Goal: Information Seeking & Learning: Learn about a topic

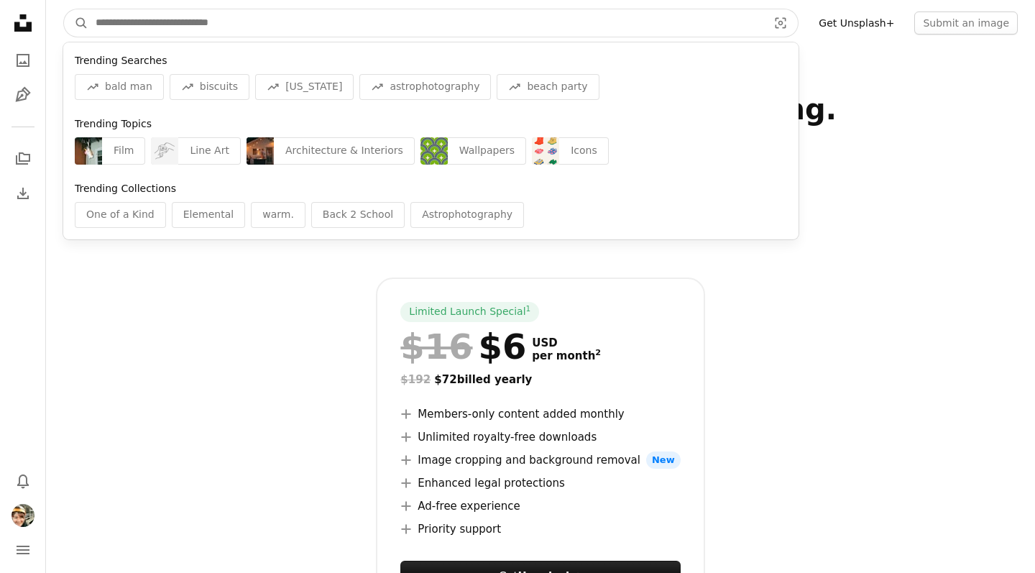
click at [174, 24] on input "Find visuals sitewide" at bounding box center [425, 22] width 675 height 27
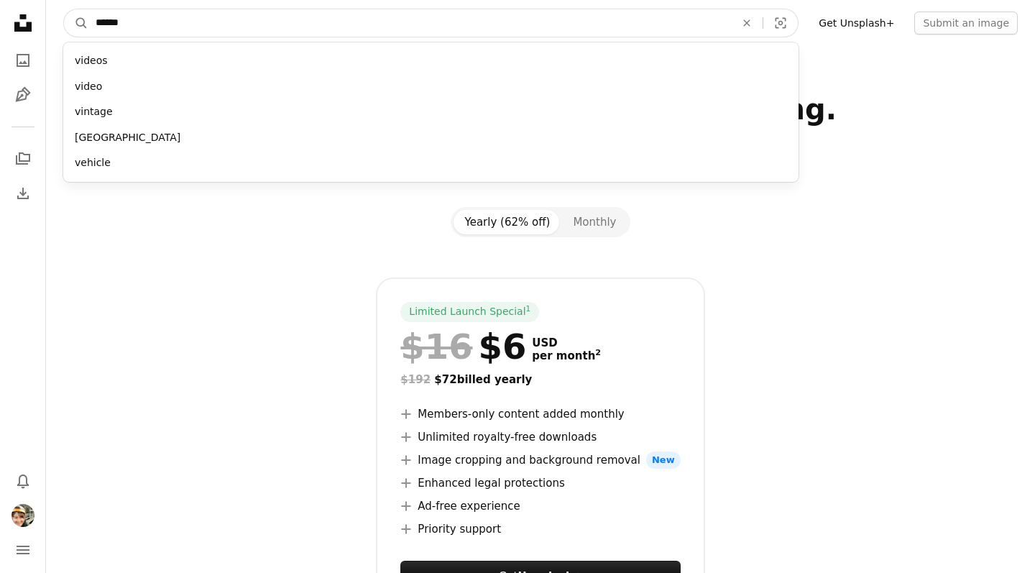
type input "*******"
click at [76, 23] on button "A magnifying glass" at bounding box center [76, 22] width 24 height 27
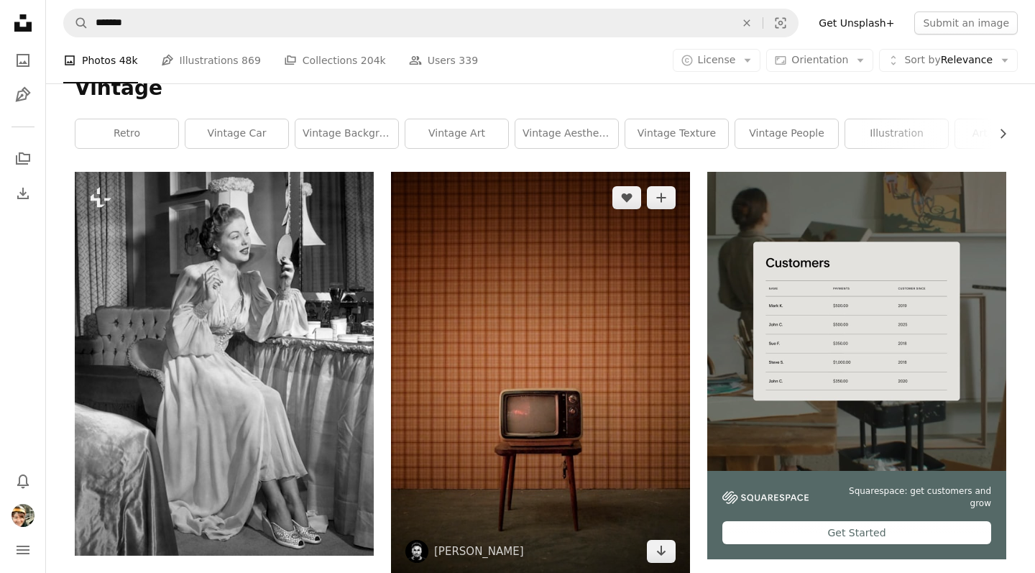
scroll to position [24, 0]
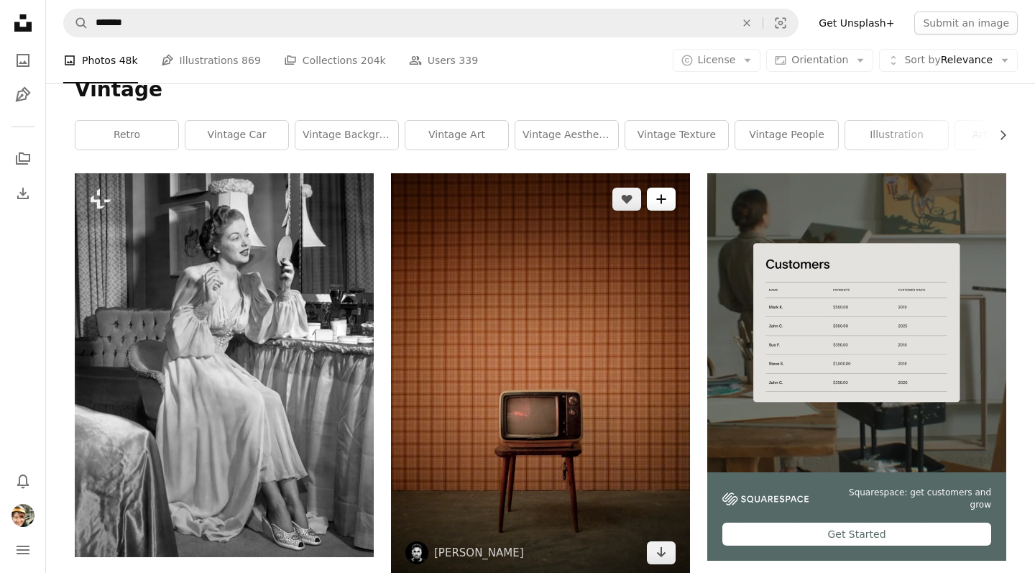
click at [663, 199] on icon "A plus sign" at bounding box center [662, 199] width 12 height 12
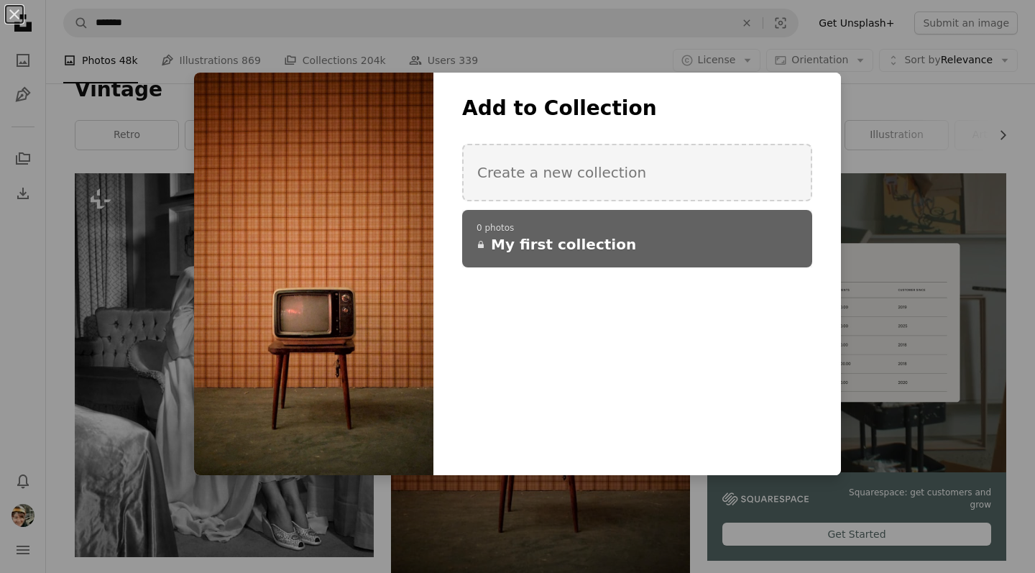
click at [556, 243] on span "My first collection" at bounding box center [563, 244] width 145 height 20
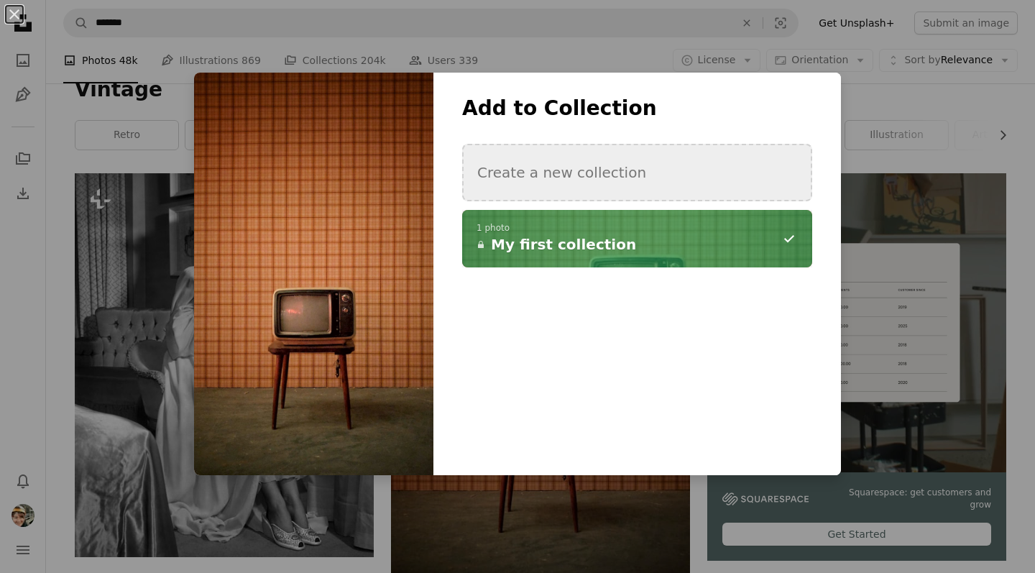
click at [546, 176] on button "Create a new collection" at bounding box center [637, 173] width 350 height 58
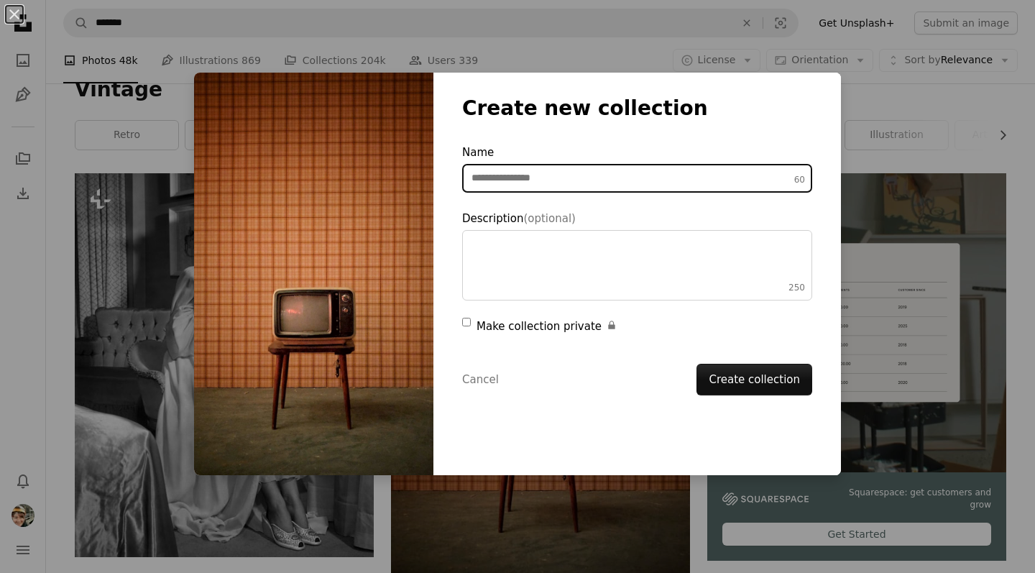
click at [530, 175] on input "Name 60" at bounding box center [637, 178] width 350 height 29
type input "**********"
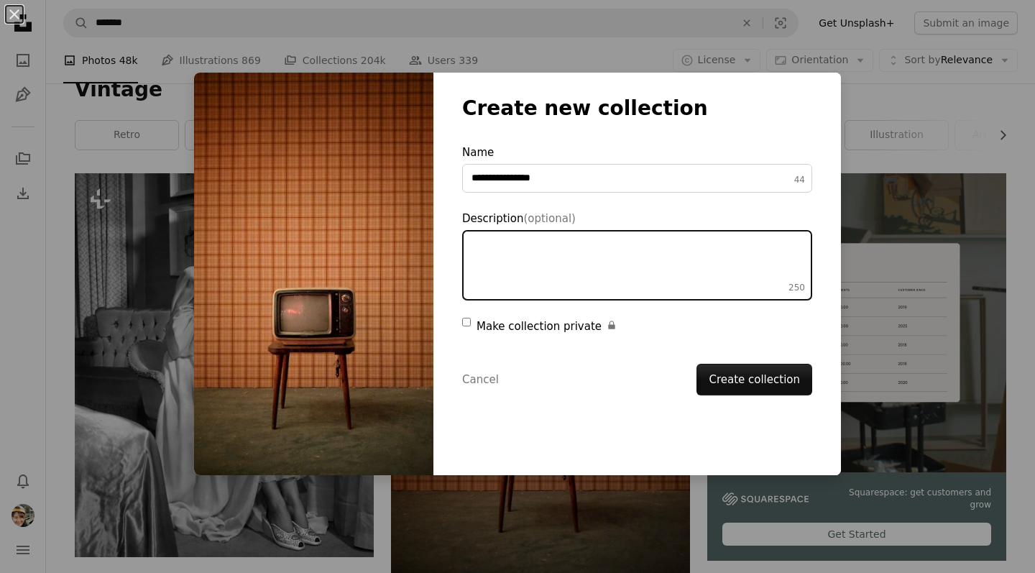
click at [587, 265] on textarea "Description (optional) 250" at bounding box center [637, 265] width 350 height 70
type textarea "*"
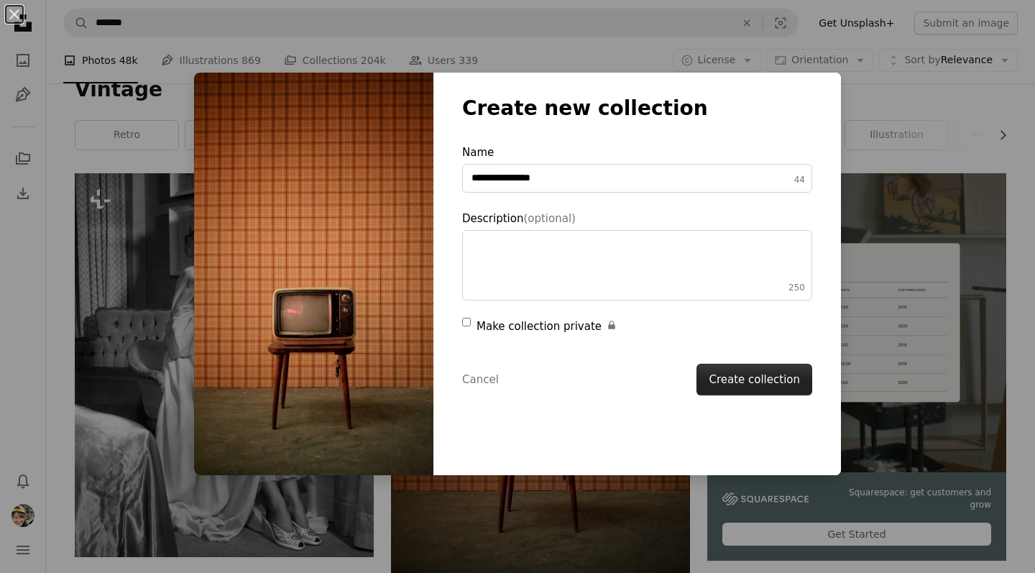
click at [760, 381] on button "Create collection" at bounding box center [755, 380] width 116 height 32
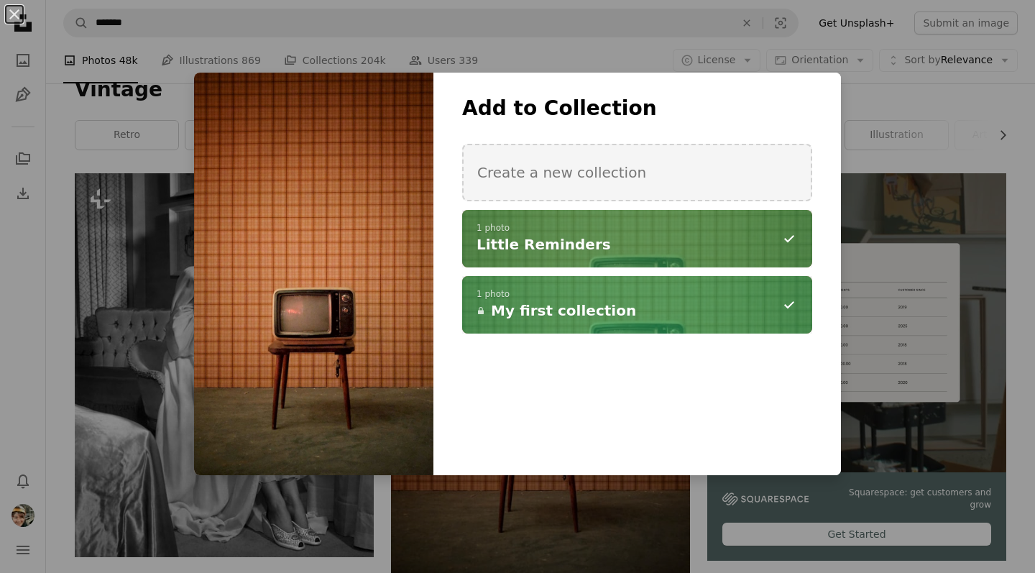
click at [593, 234] on h4 "Little Reminders" at bounding box center [629, 244] width 305 height 20
click at [532, 239] on span "Little Reminders" at bounding box center [544, 244] width 134 height 20
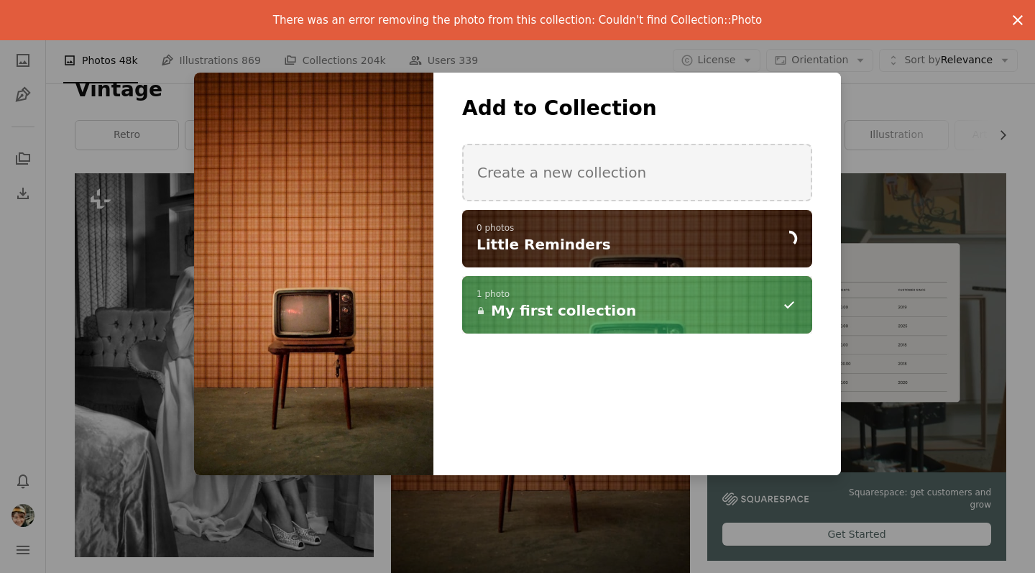
click at [1016, 18] on icon "button" at bounding box center [1018, 20] width 10 height 10
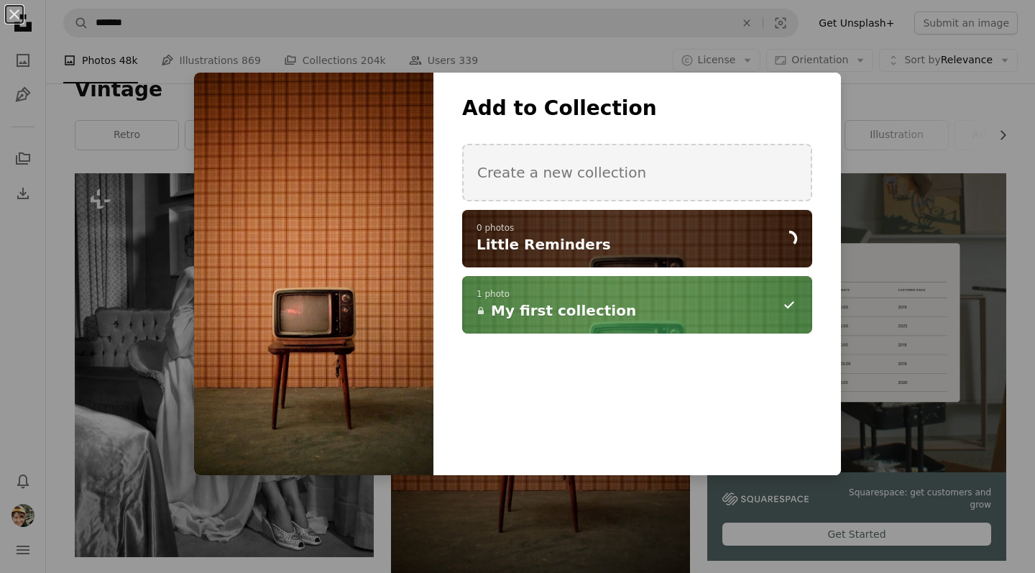
click at [786, 302] on icon "A minus sign" at bounding box center [789, 304] width 17 height 17
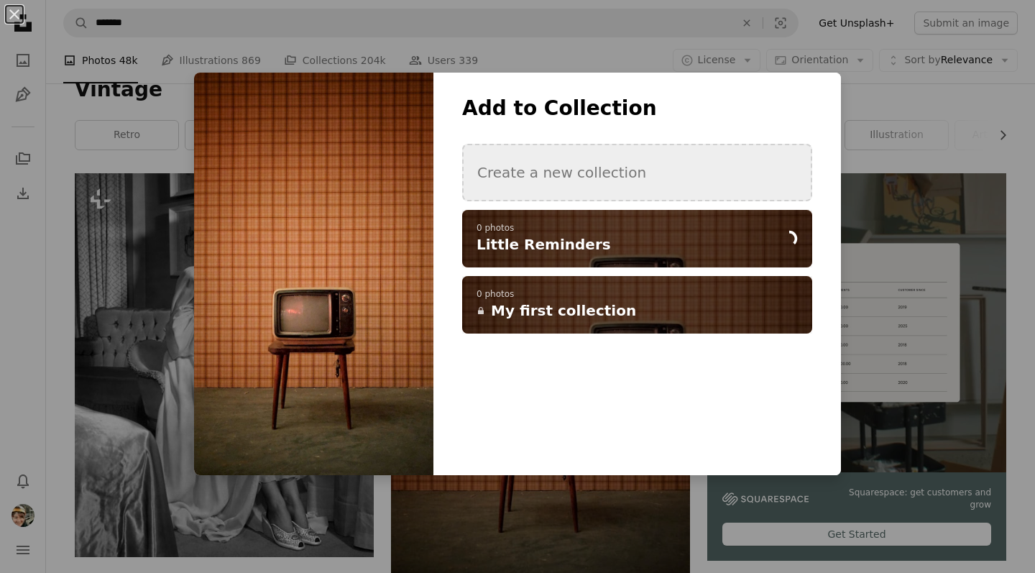
click at [596, 178] on button "Create a new collection" at bounding box center [637, 173] width 350 height 58
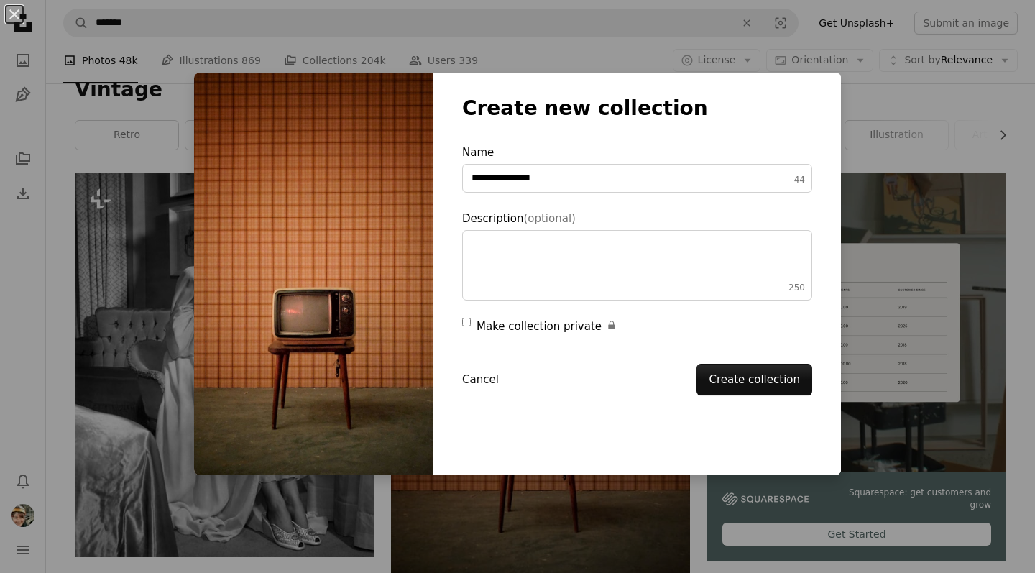
click at [474, 382] on button "Cancel" at bounding box center [480, 379] width 37 height 17
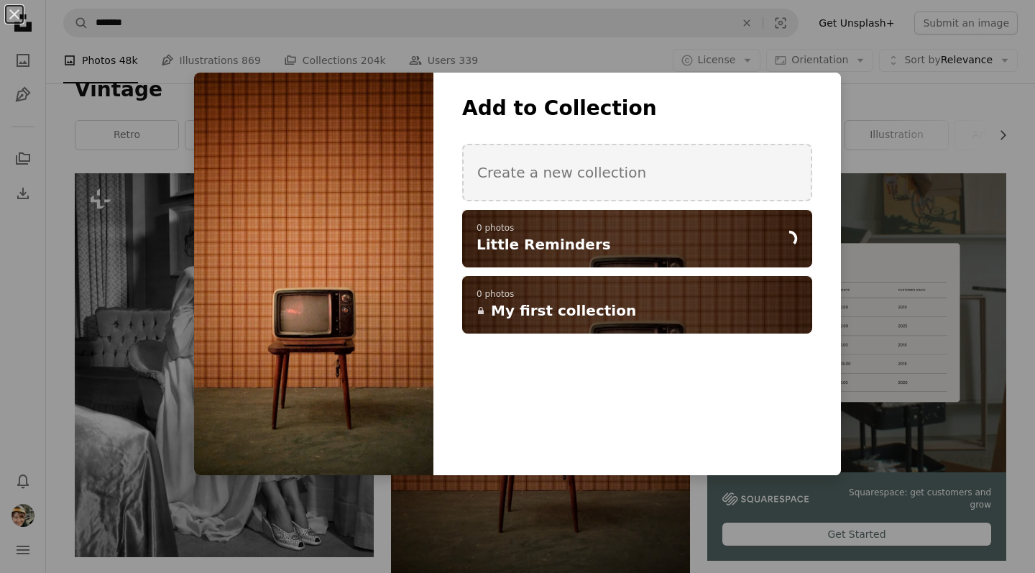
click at [503, 423] on div "Add to Collection Create a new collection A checkmark A spinner 0 photos Little…" at bounding box center [637, 274] width 408 height 403
click at [908, 94] on div "**********" at bounding box center [517, 286] width 1035 height 573
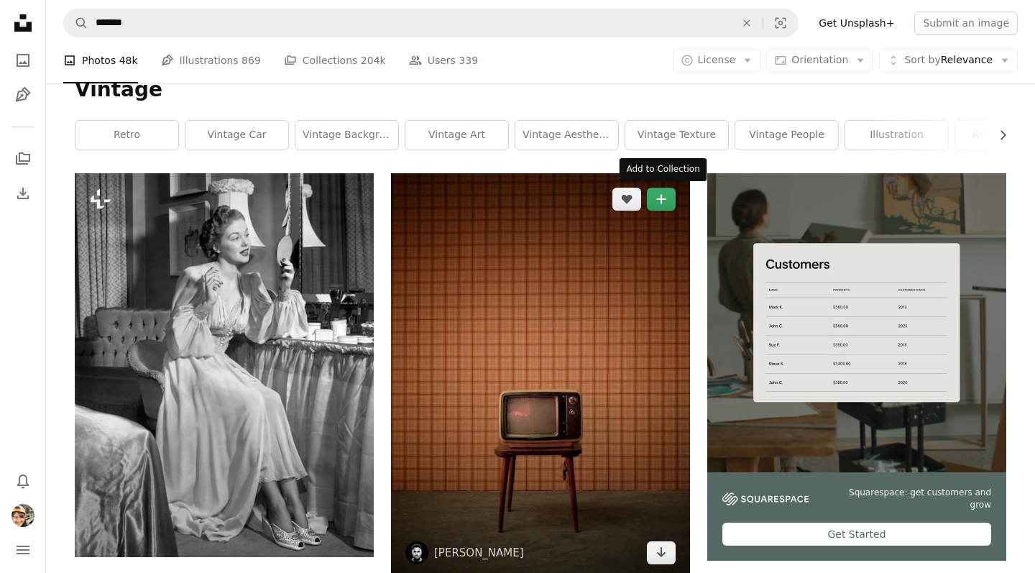
click at [665, 197] on icon "Add to Collection" at bounding box center [660, 198] width 9 height 9
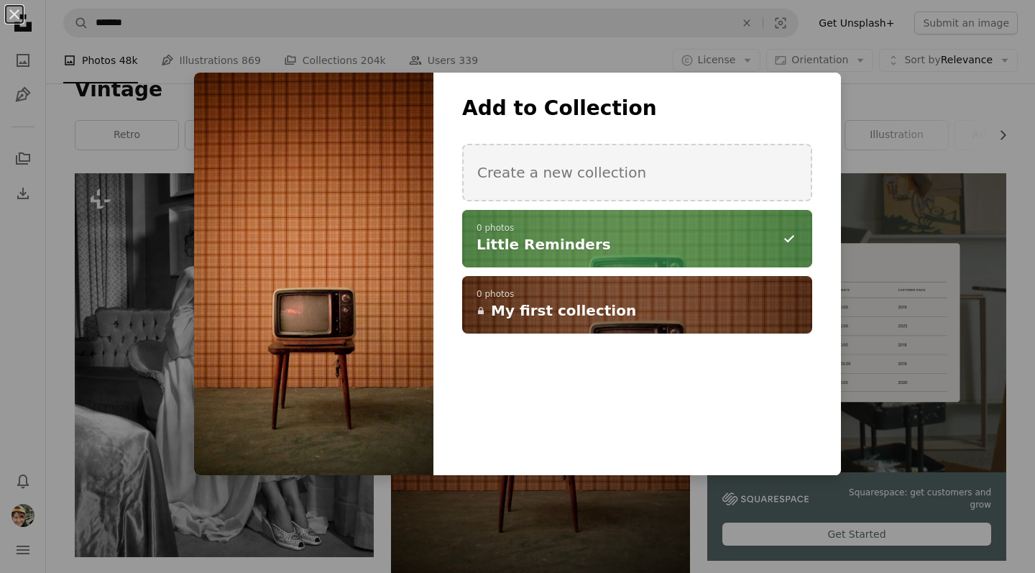
click at [617, 230] on p "0 photos" at bounding box center [637, 229] width 321 height 12
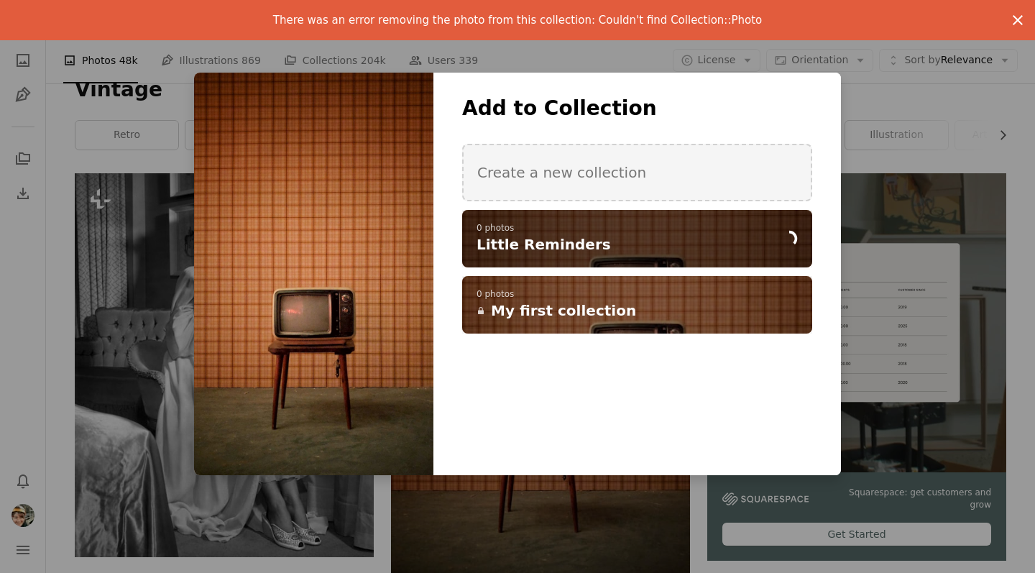
click at [1022, 17] on icon "button" at bounding box center [1018, 20] width 10 height 10
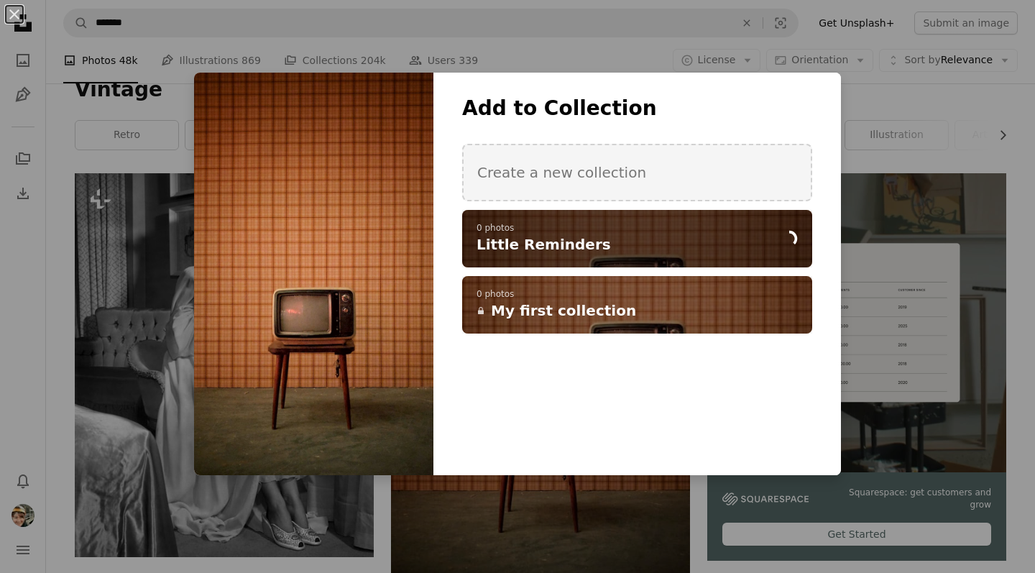
click at [906, 121] on div "An X shape Add to Collection Create a new collection A checkmark A spinner 0 ph…" at bounding box center [517, 286] width 1035 height 573
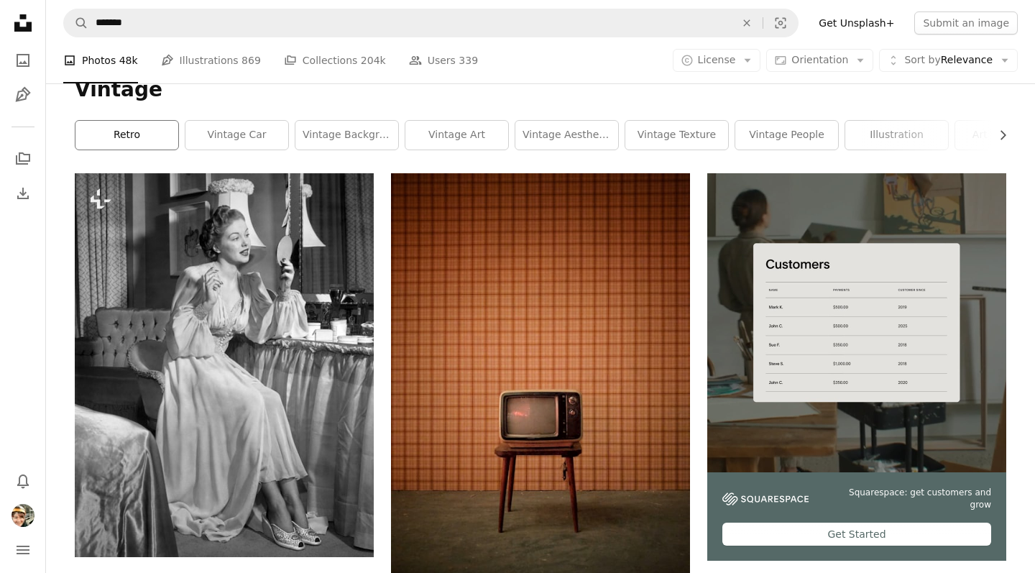
click at [139, 142] on link "retro" at bounding box center [126, 135] width 103 height 29
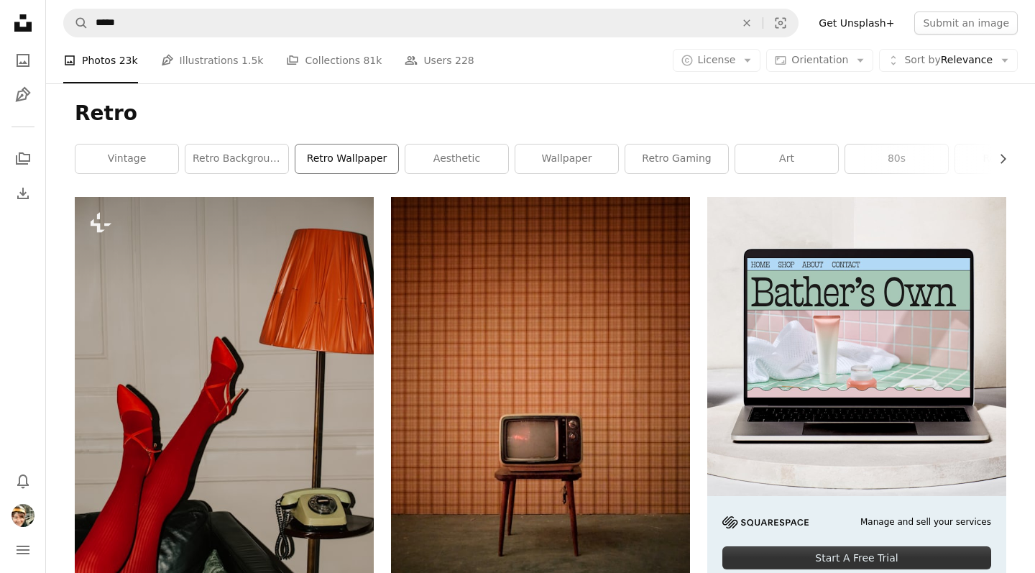
click at [331, 160] on link "retro wallpaper" at bounding box center [346, 158] width 103 height 29
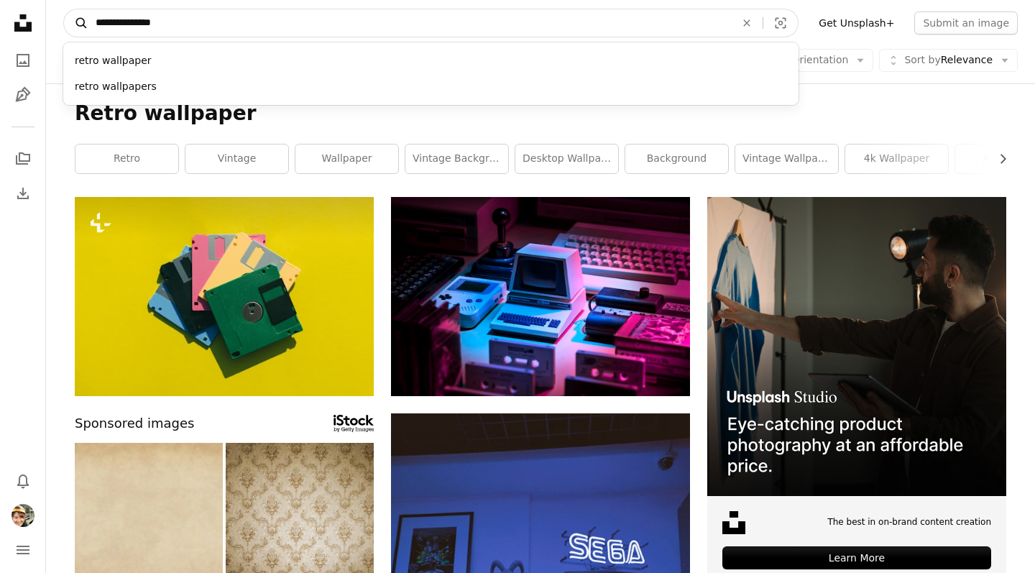
drag, startPoint x: 196, startPoint y: 22, endPoint x: 81, endPoint y: 28, distance: 115.2
click at [81, 28] on form "**********" at bounding box center [430, 23] width 735 height 29
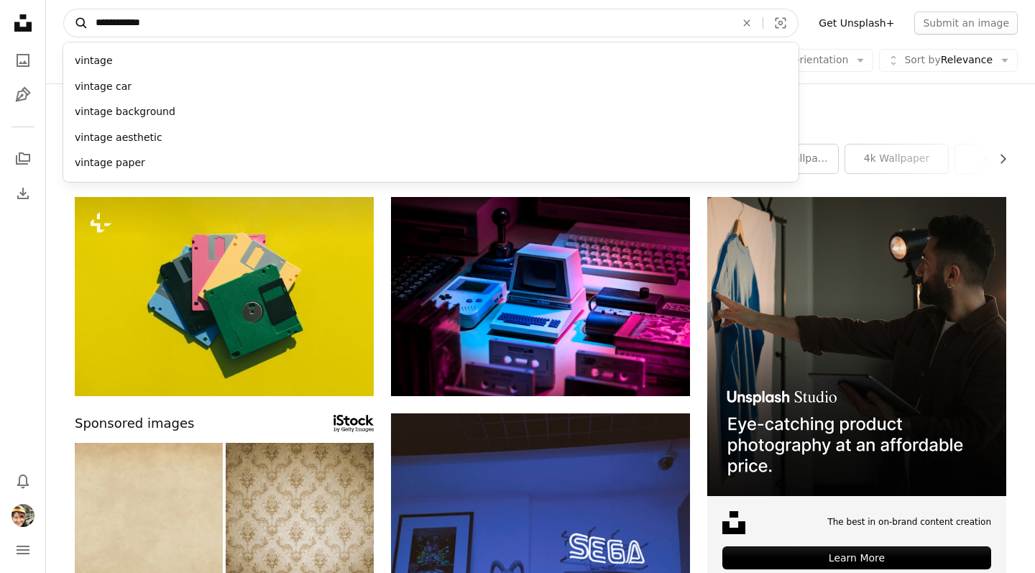
type input "**********"
click at [76, 23] on button "A magnifying glass" at bounding box center [76, 22] width 24 height 27
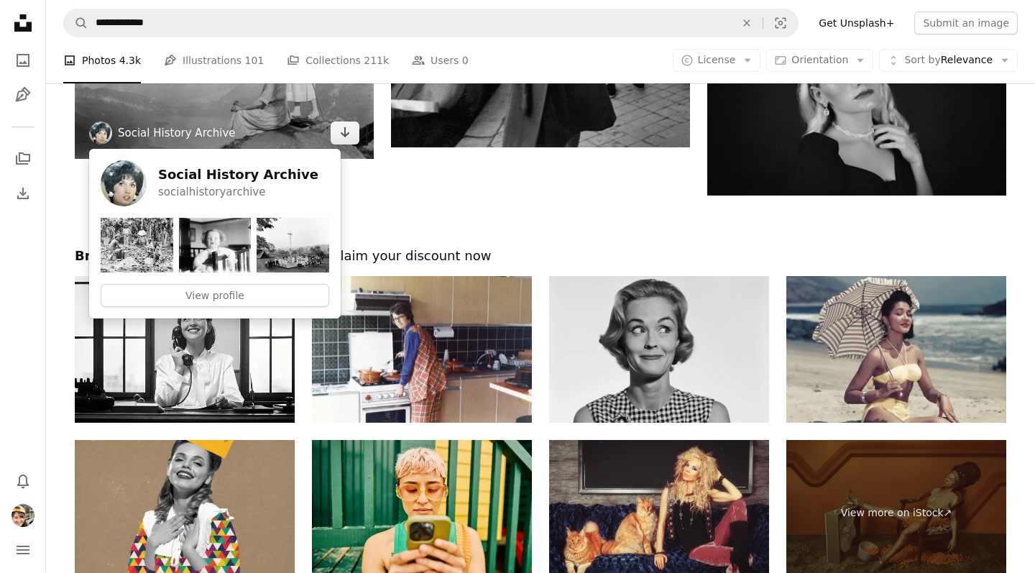
scroll to position [2398, 0]
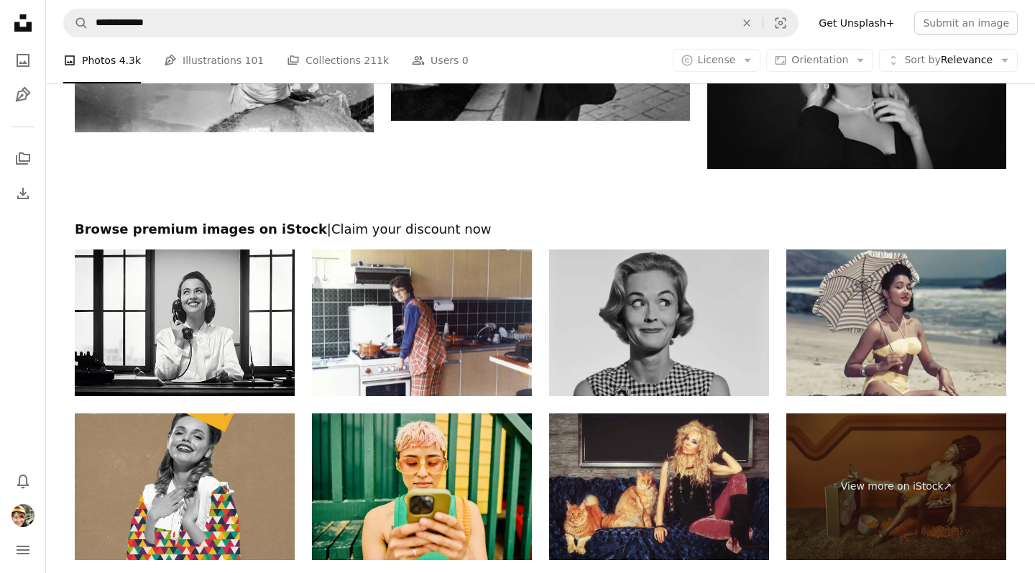
click at [711, 303] on img at bounding box center [659, 322] width 220 height 147
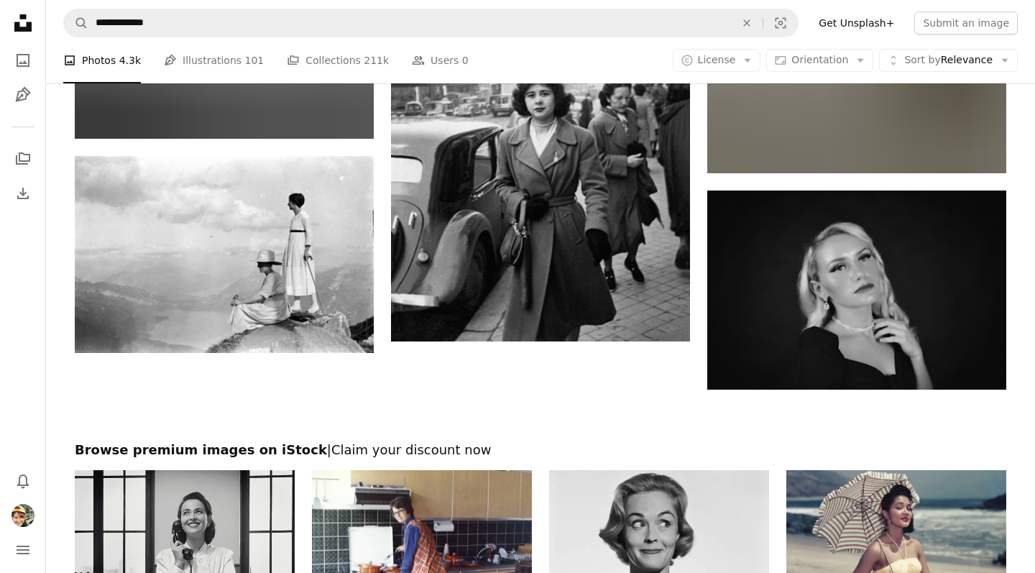
scroll to position [1922, 0]
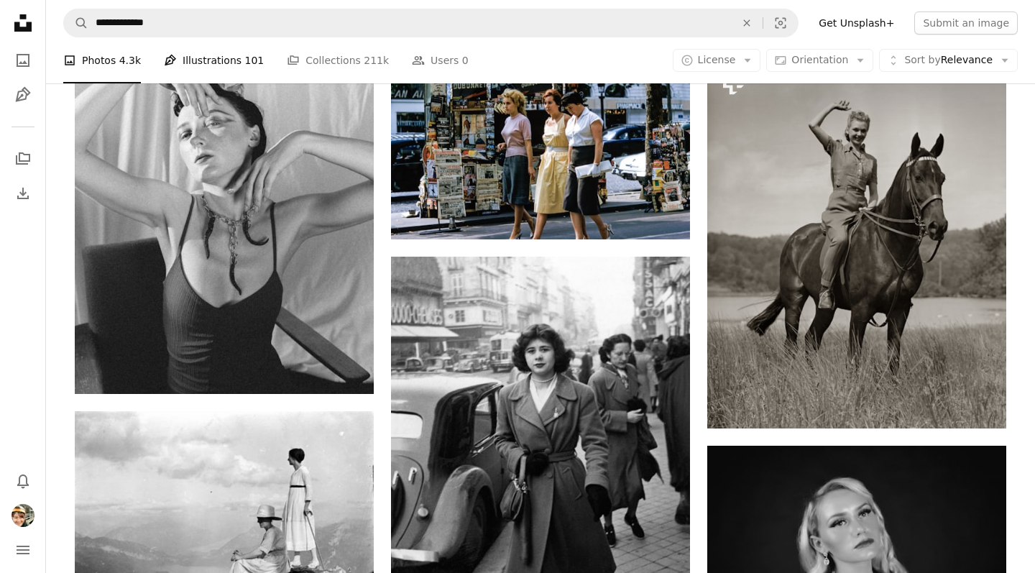
click at [216, 59] on link "Pen Tool Illustrations 101" at bounding box center [214, 60] width 100 height 46
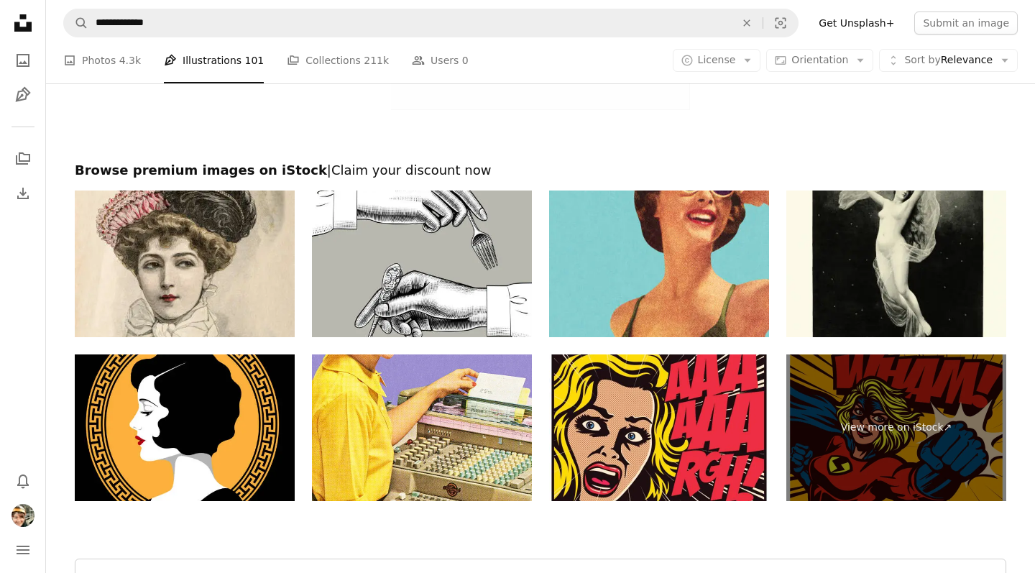
scroll to position [2838, 0]
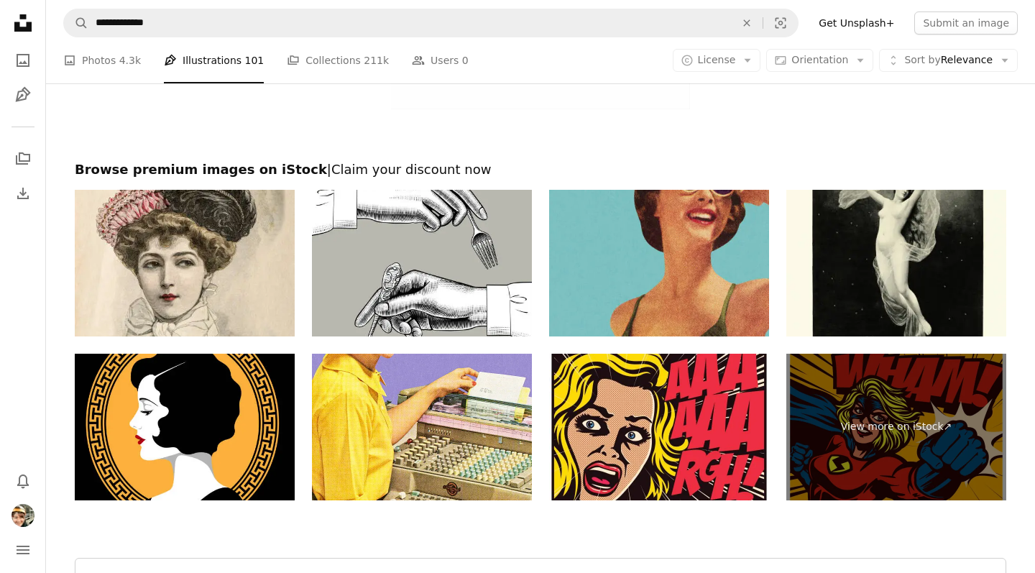
click at [582, 268] on img at bounding box center [659, 263] width 220 height 147
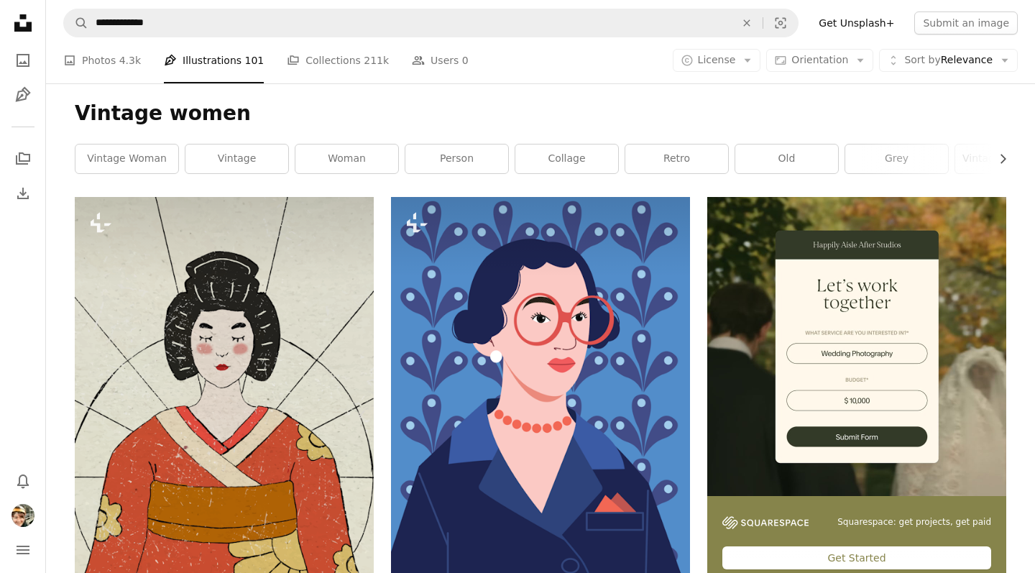
scroll to position [0, 0]
click at [247, 157] on link "vintage" at bounding box center [236, 158] width 103 height 29
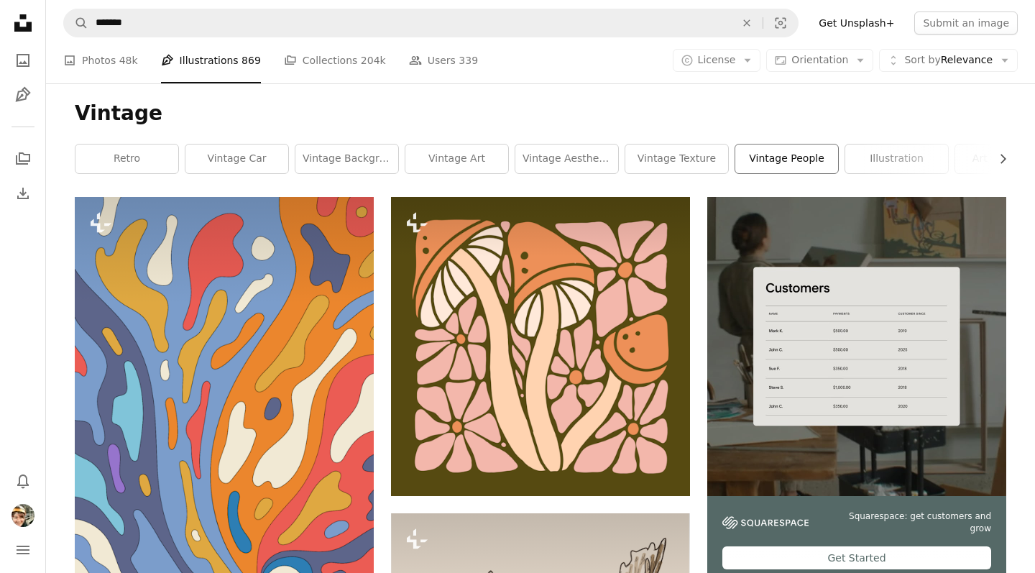
click at [815, 157] on link "vintage people" at bounding box center [786, 158] width 103 height 29
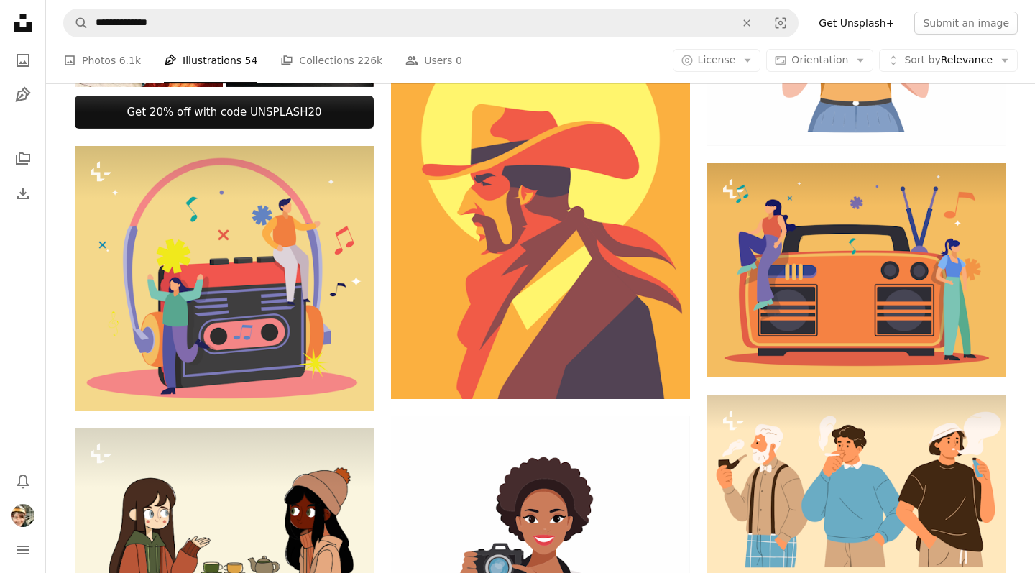
scroll to position [586, 0]
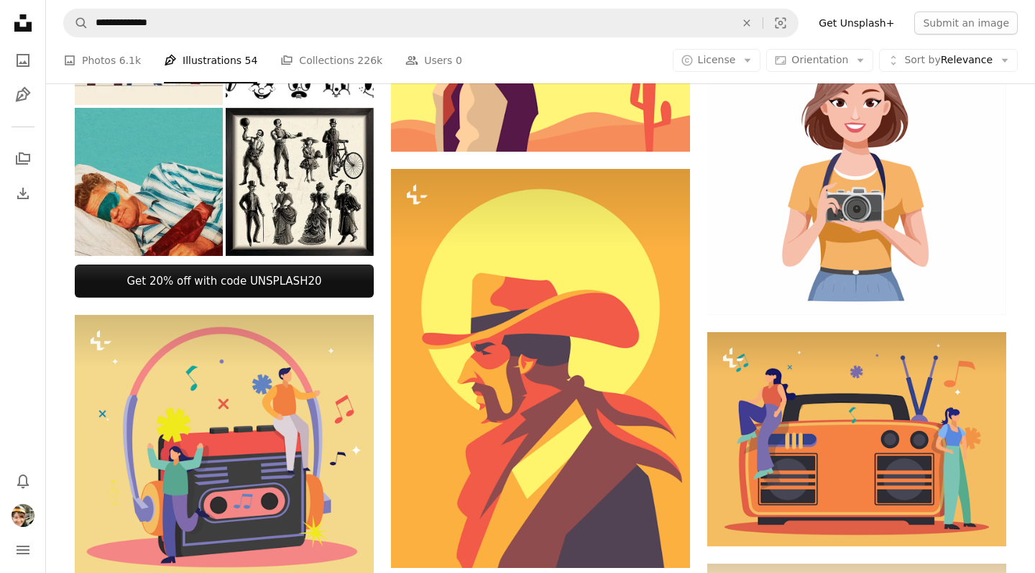
click at [153, 180] on img at bounding box center [149, 182] width 148 height 148
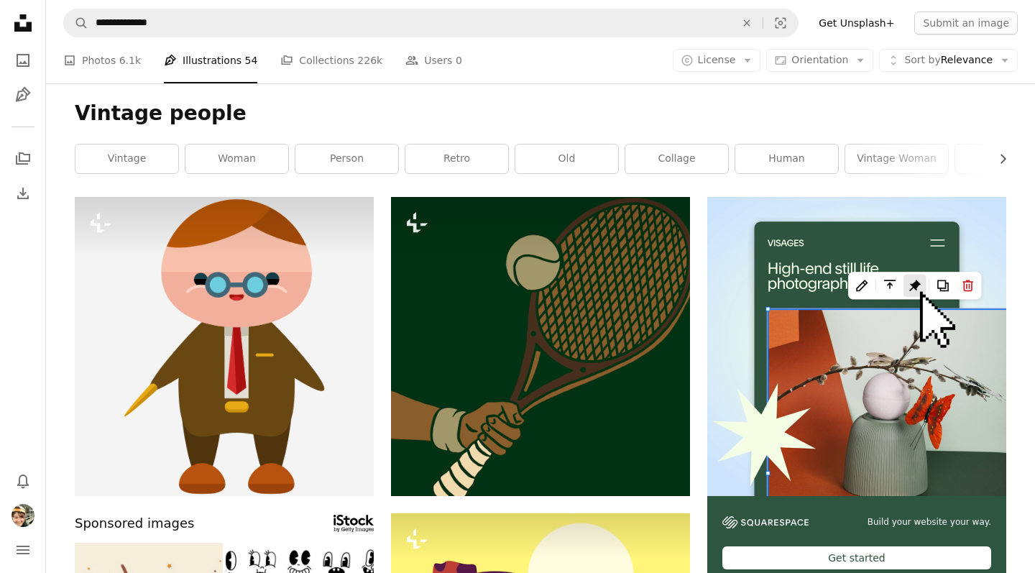
scroll to position [0, 0]
click at [1000, 156] on icon "Chevron right" at bounding box center [1003, 159] width 14 height 14
click at [1007, 155] on icon "Chevron right" at bounding box center [1003, 159] width 14 height 14
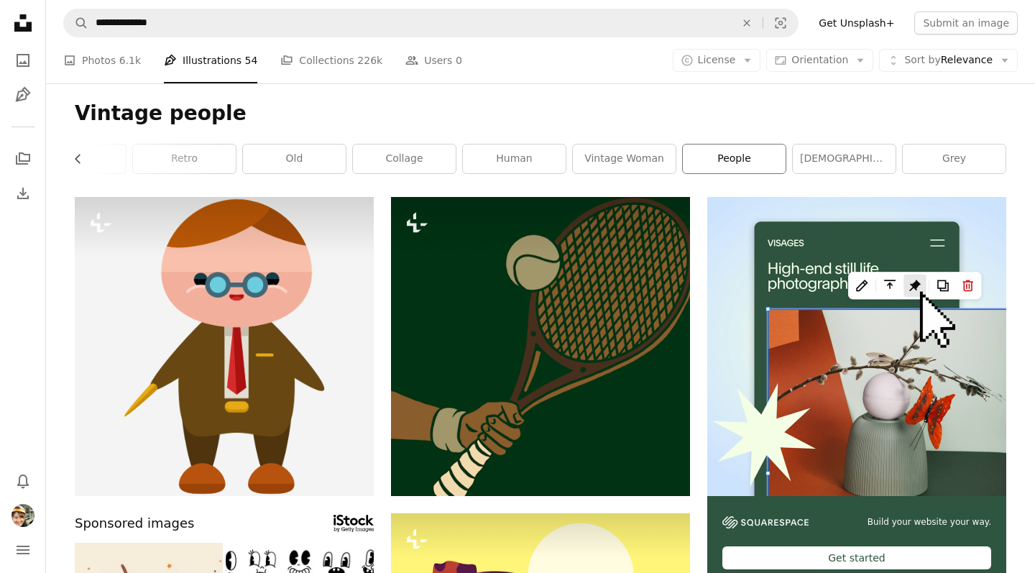
click at [726, 155] on link "people" at bounding box center [734, 158] width 103 height 29
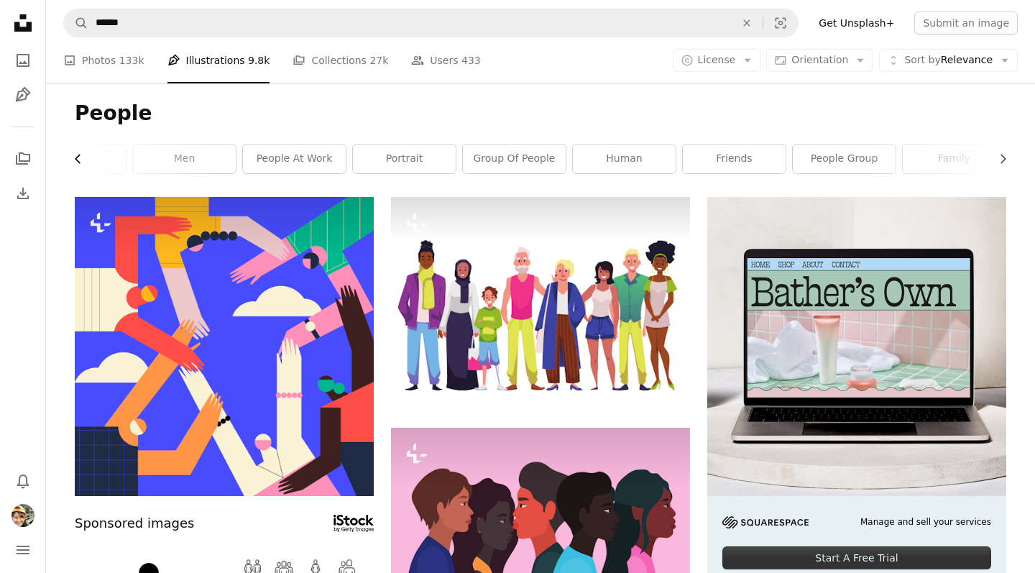
click at [78, 160] on icon "button" at bounding box center [78, 158] width 6 height 9
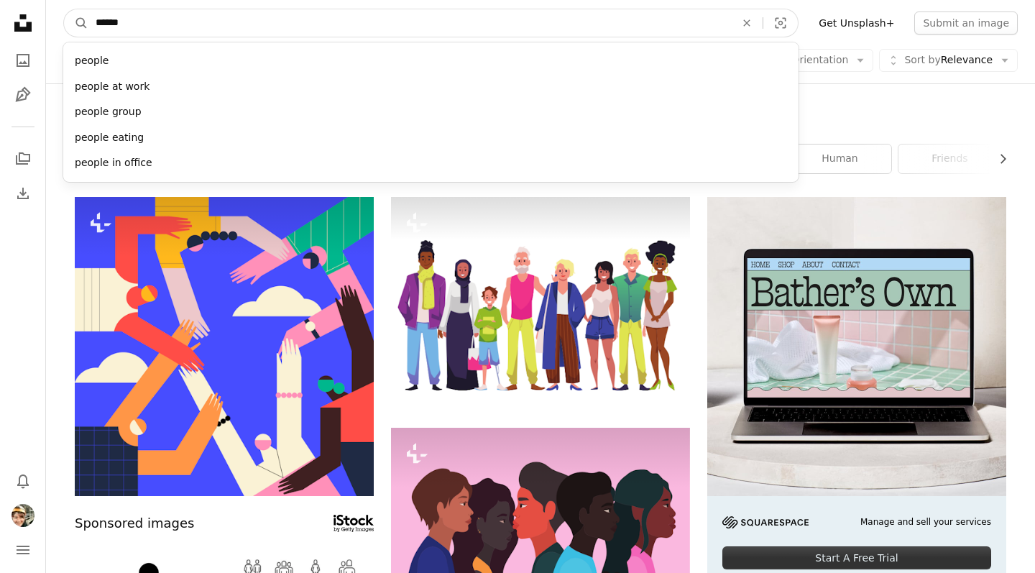
click at [120, 27] on input "******" at bounding box center [409, 22] width 643 height 27
drag, startPoint x: 156, startPoint y: 20, endPoint x: 72, endPoint y: 20, distance: 84.1
click at [72, 20] on form "A magnifying glass ****** people people at work people group people eating peop…" at bounding box center [430, 23] width 735 height 29
type input "*******"
click at [76, 23] on button "A magnifying glass" at bounding box center [76, 22] width 24 height 27
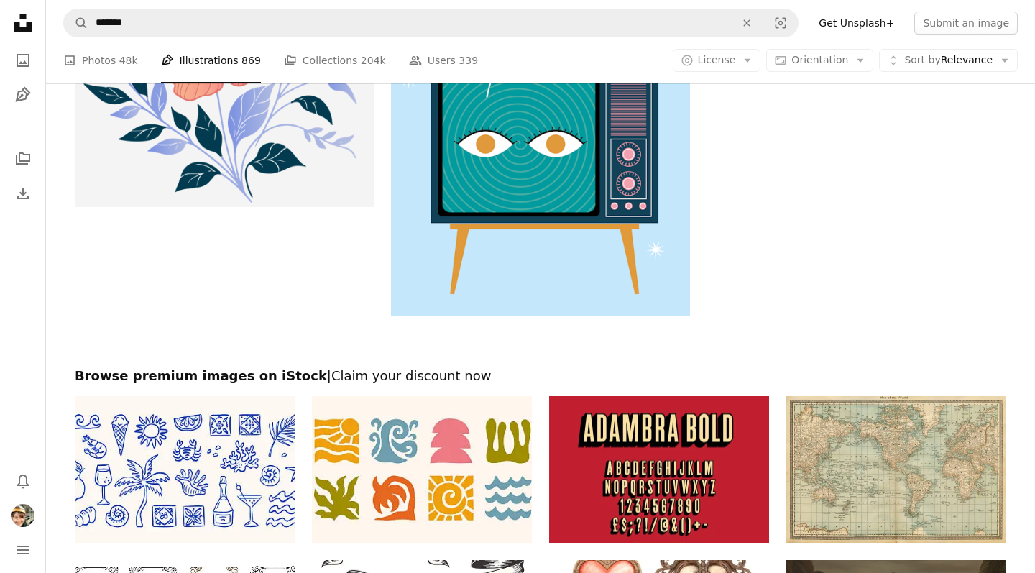
scroll to position [2846, 0]
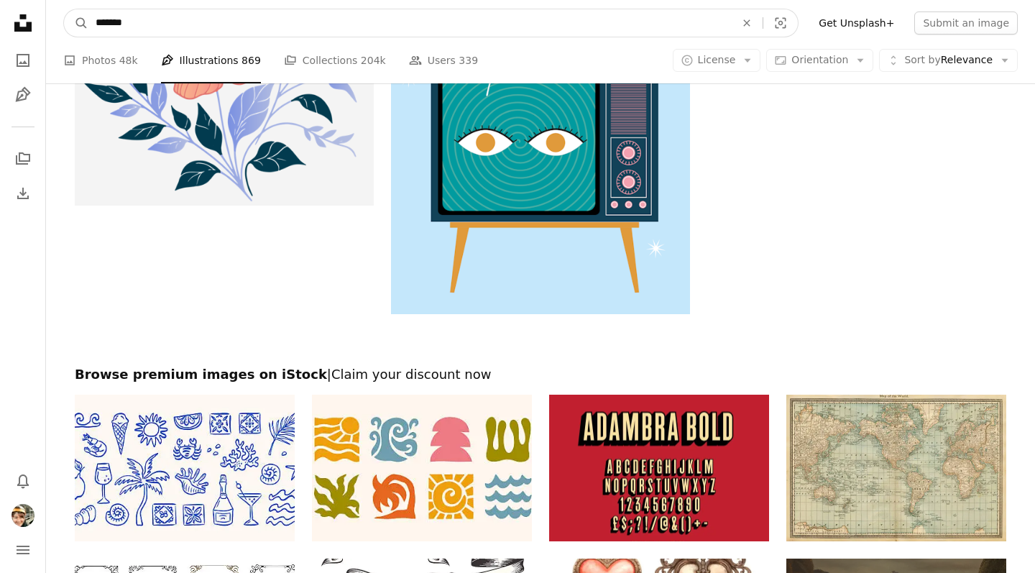
click at [228, 29] on input "*******" at bounding box center [409, 22] width 643 height 27
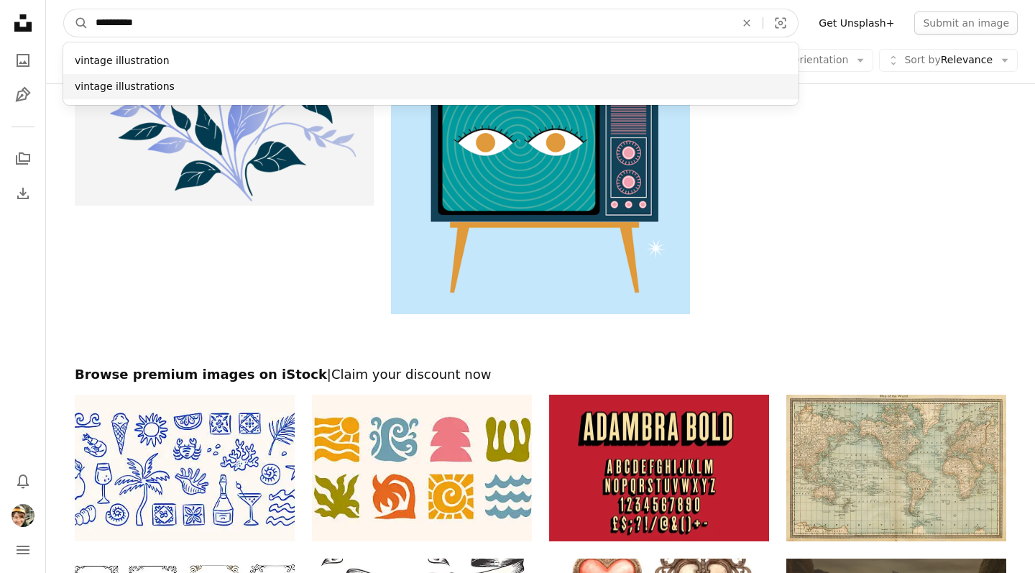
type input "**********"
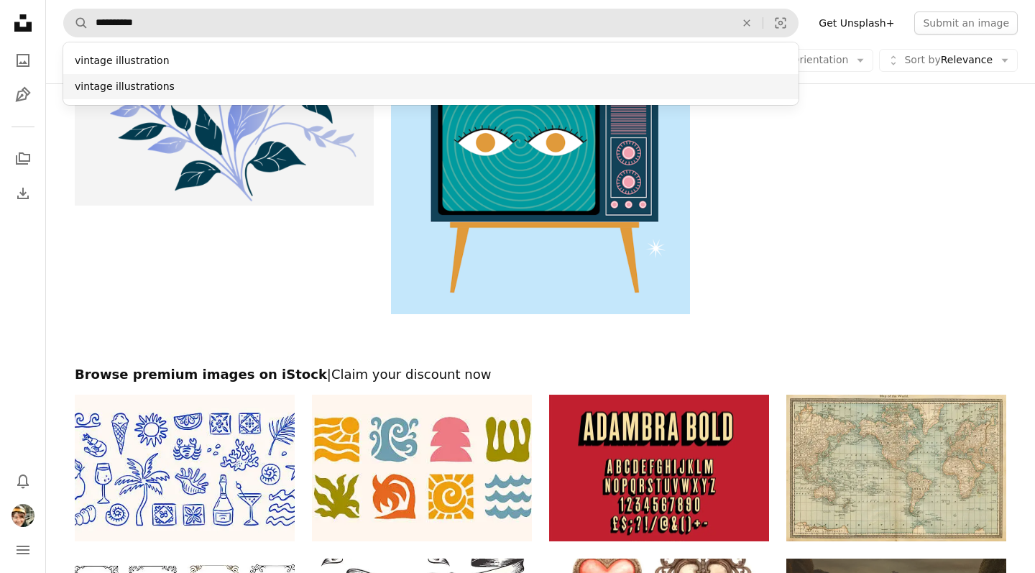
click at [146, 88] on div "vintage illustrations" at bounding box center [430, 87] width 735 height 26
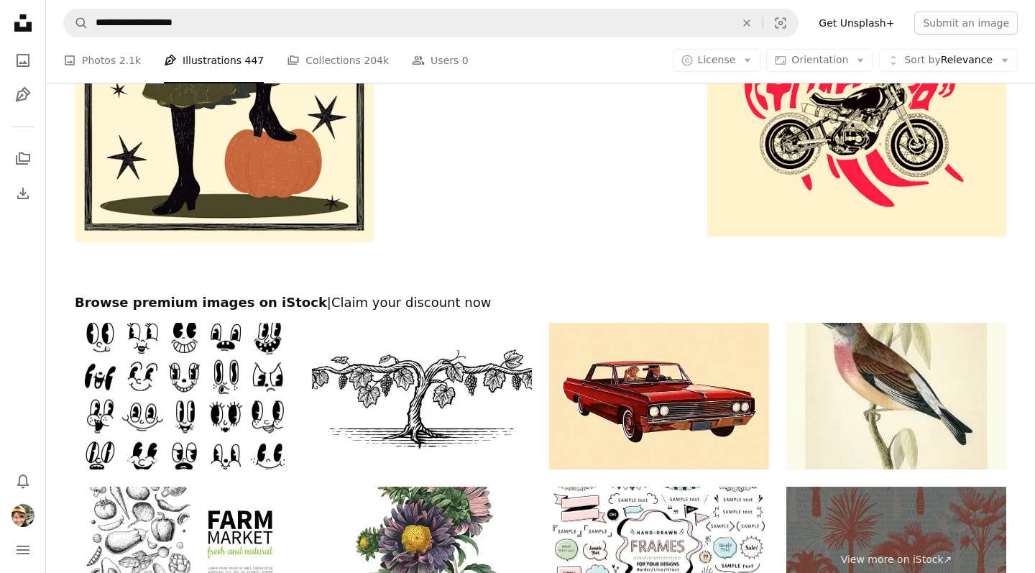
scroll to position [2821, 0]
